Goal: Task Accomplishment & Management: Manage account settings

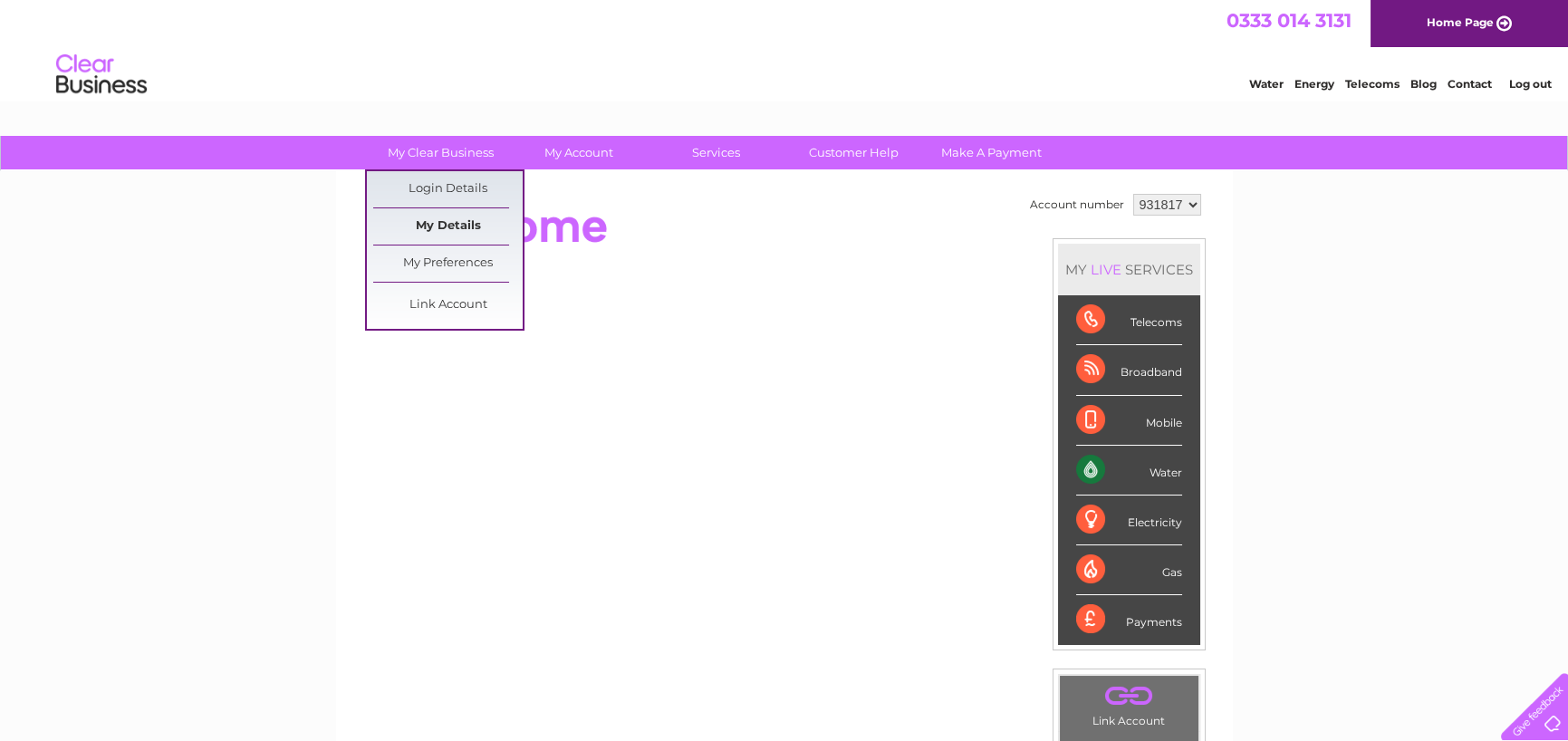
click at [434, 217] on link "My Details" at bounding box center [448, 226] width 150 height 36
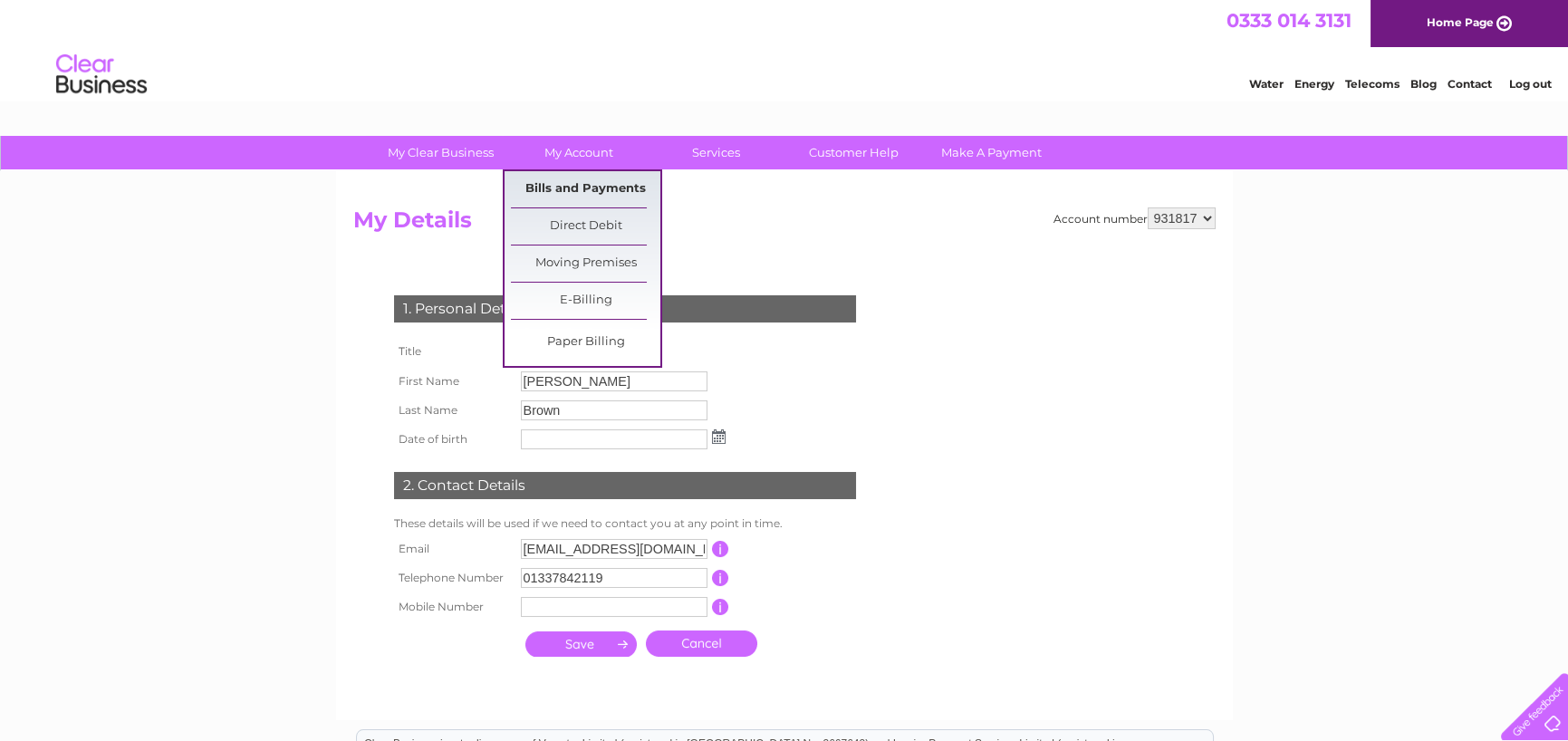
click at [593, 189] on link "Bills and Payments" at bounding box center [586, 189] width 150 height 36
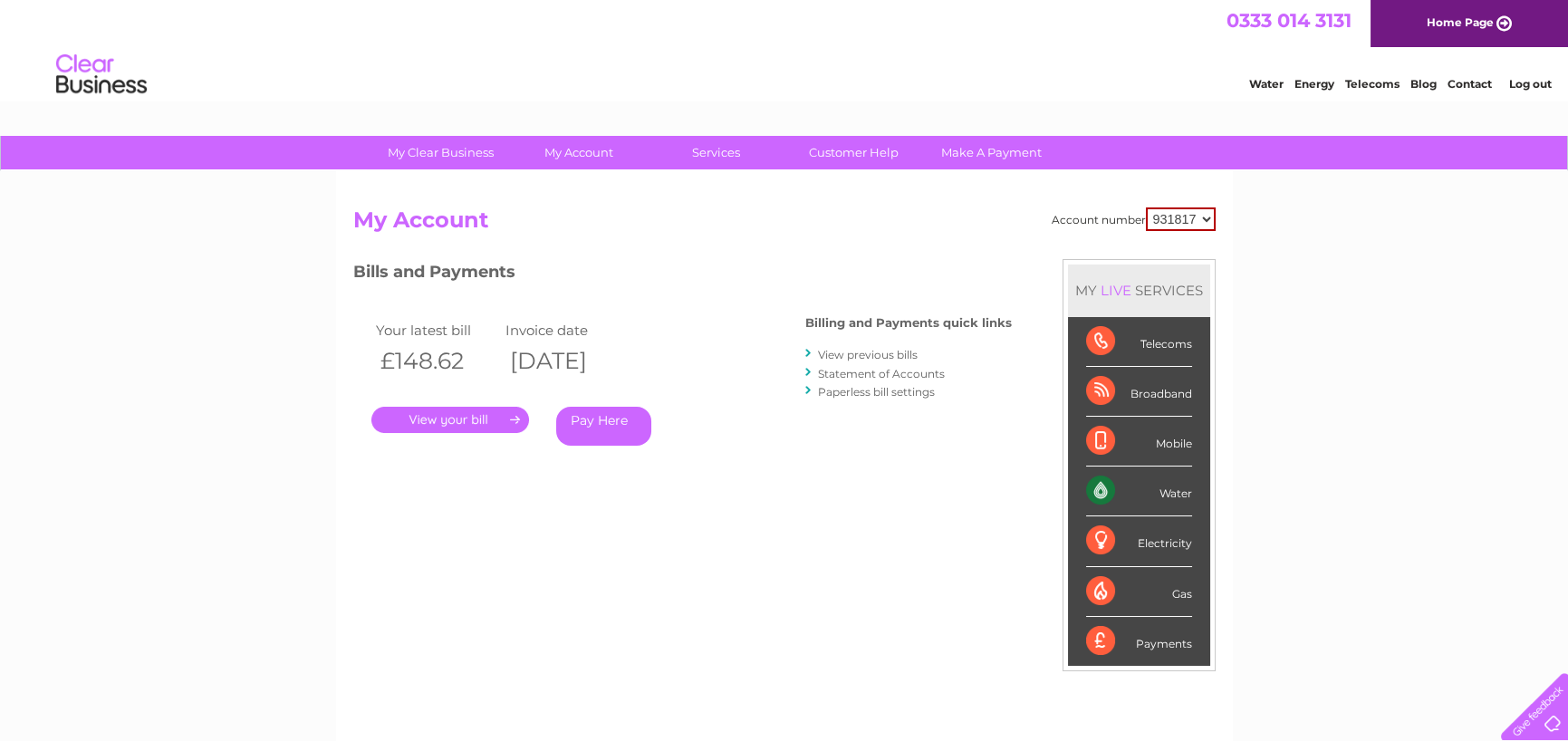
click at [460, 414] on link "." at bounding box center [450, 420] width 157 height 26
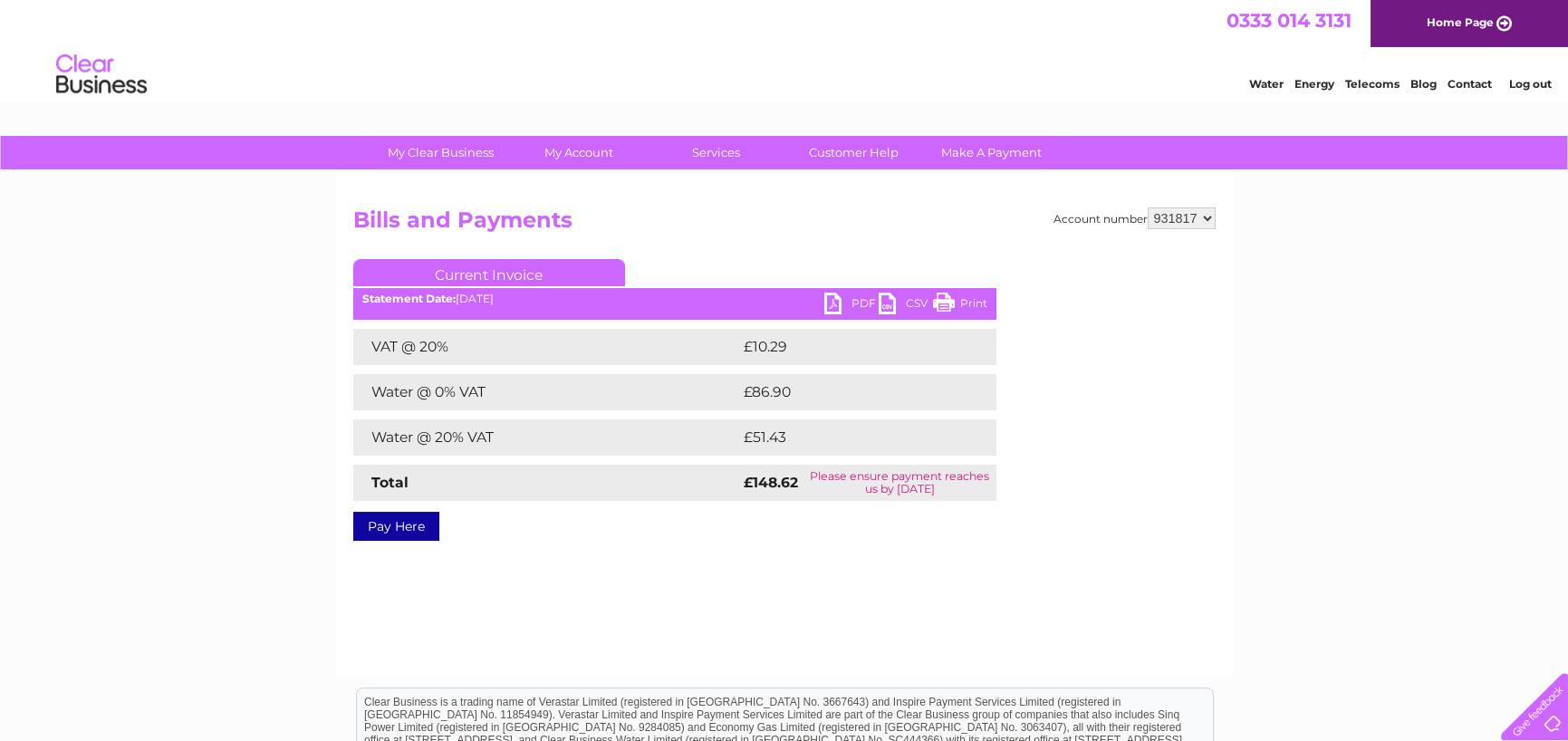
click at [852, 302] on link "PDF" at bounding box center [852, 306] width 54 height 26
click at [870, 155] on link "Customer Help" at bounding box center [854, 153] width 150 height 34
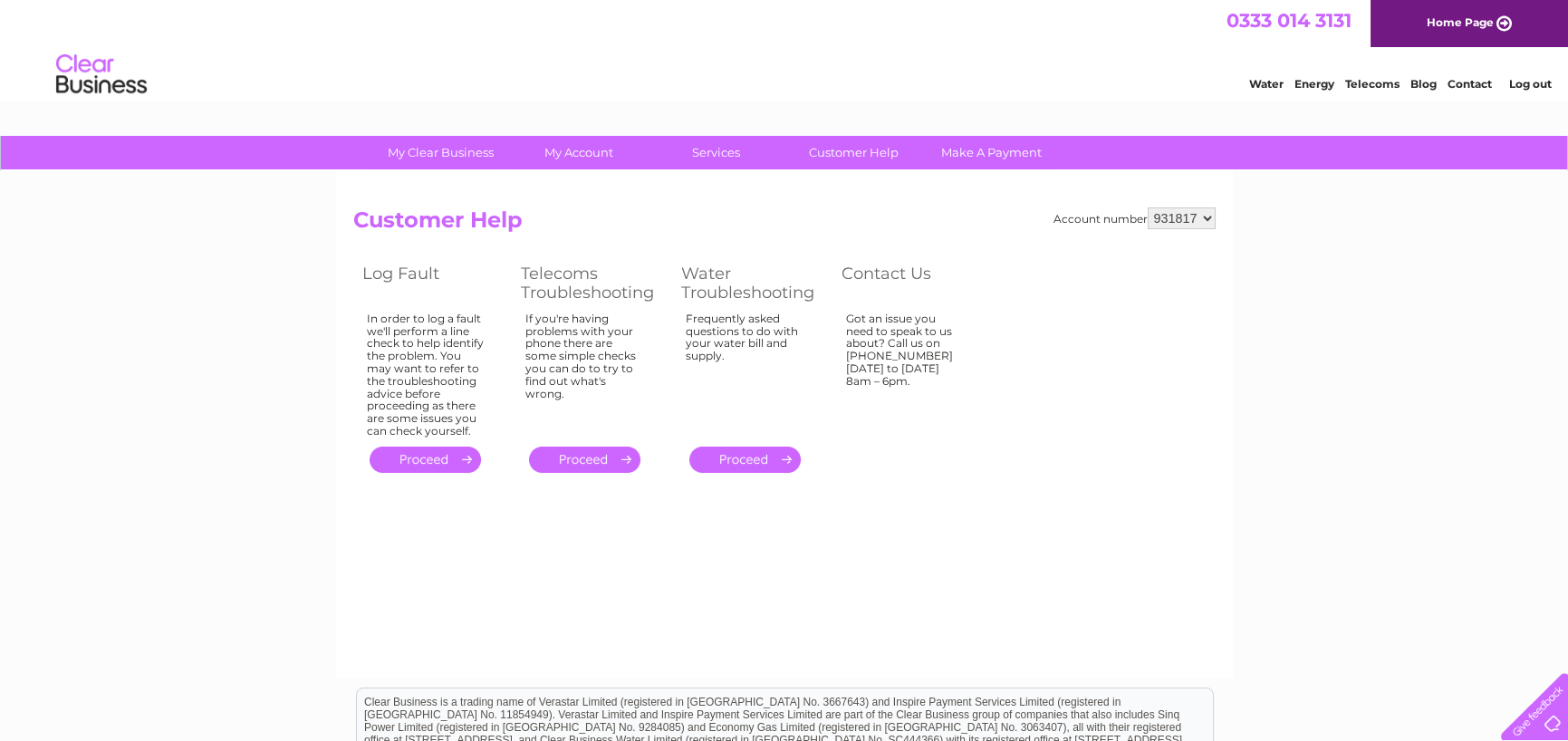
click at [1469, 86] on link "Contact" at bounding box center [1470, 83] width 44 height 14
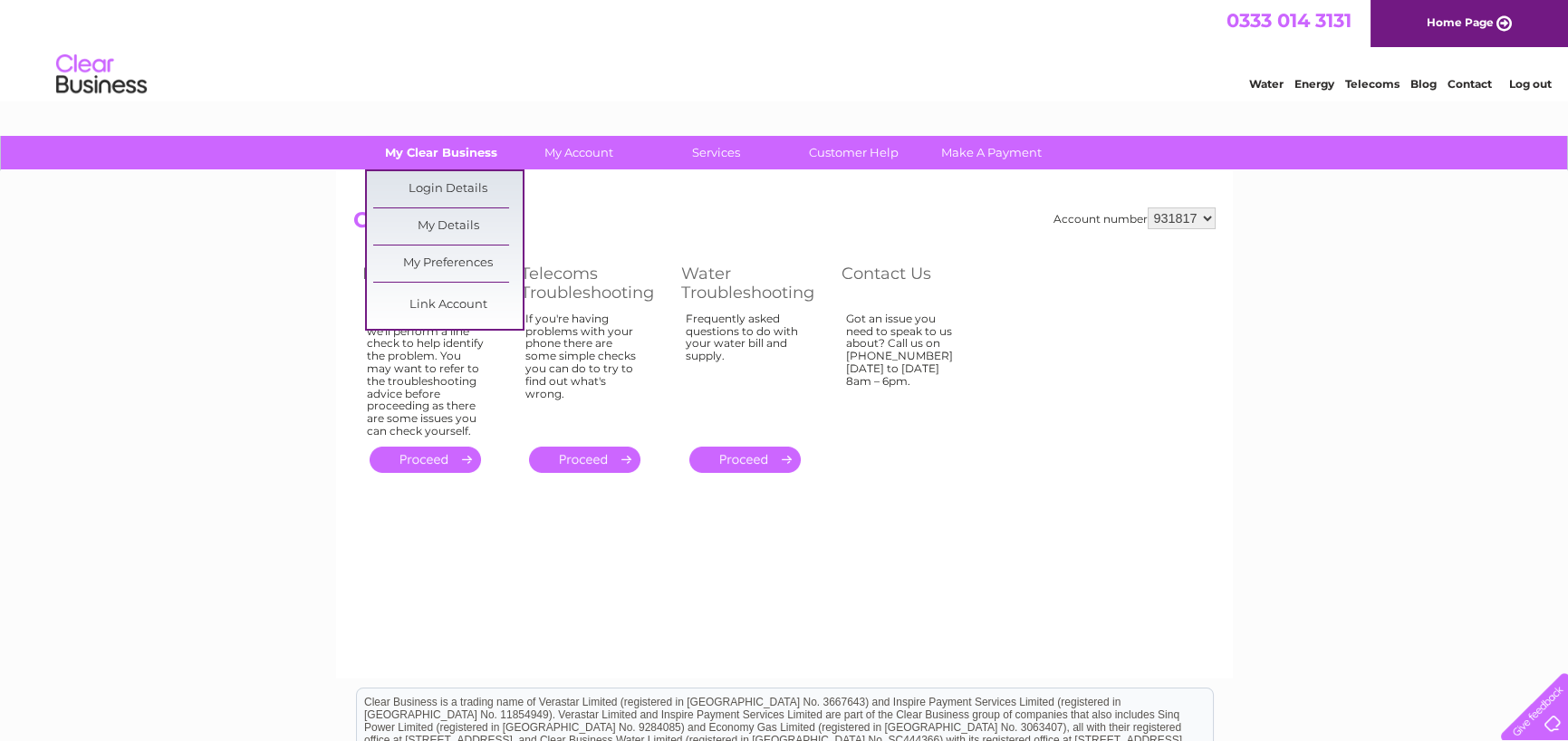
click at [458, 150] on link "My Clear Business" at bounding box center [441, 153] width 150 height 34
